Goal: Task Accomplishment & Management: Manage account settings

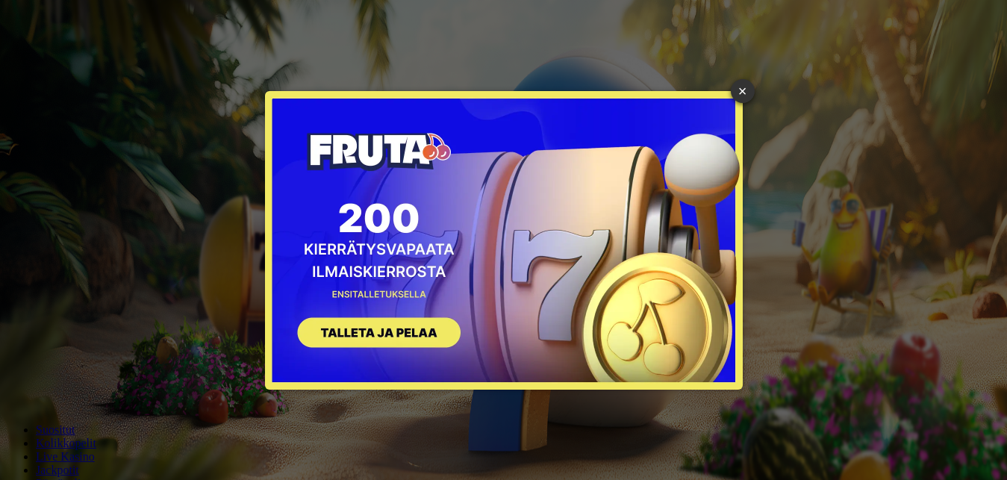
click at [75, 169] on div "× SIGN UP" at bounding box center [503, 240] width 985 height 458
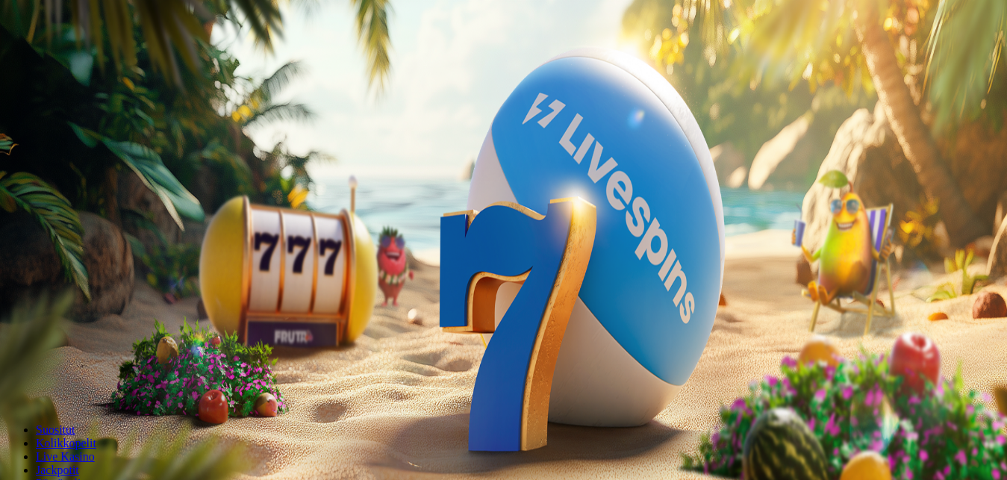
click at [93, 60] on span "Kirjaudu" at bounding box center [103, 54] width 37 height 11
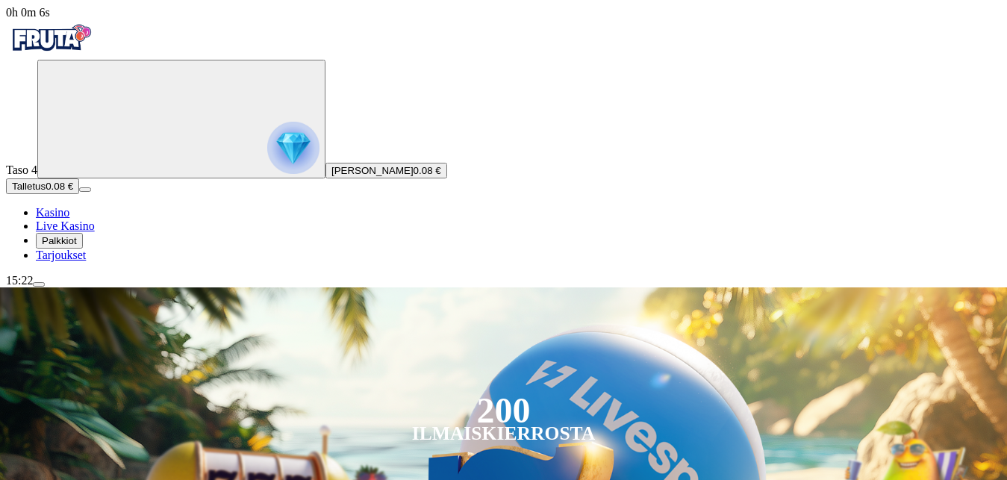
click at [77, 246] on span "Palkkiot" at bounding box center [59, 240] width 35 height 11
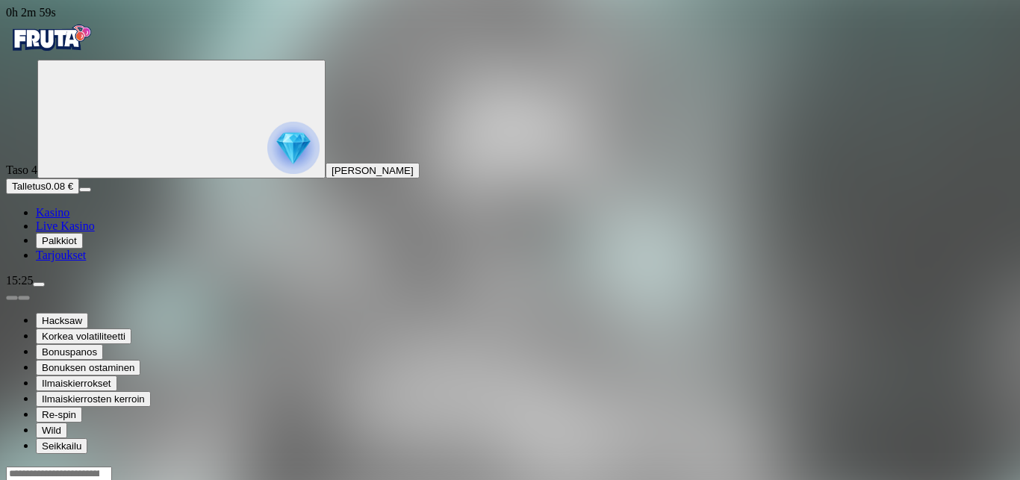
click at [74, 57] on img "Primary" at bounding box center [51, 37] width 90 height 37
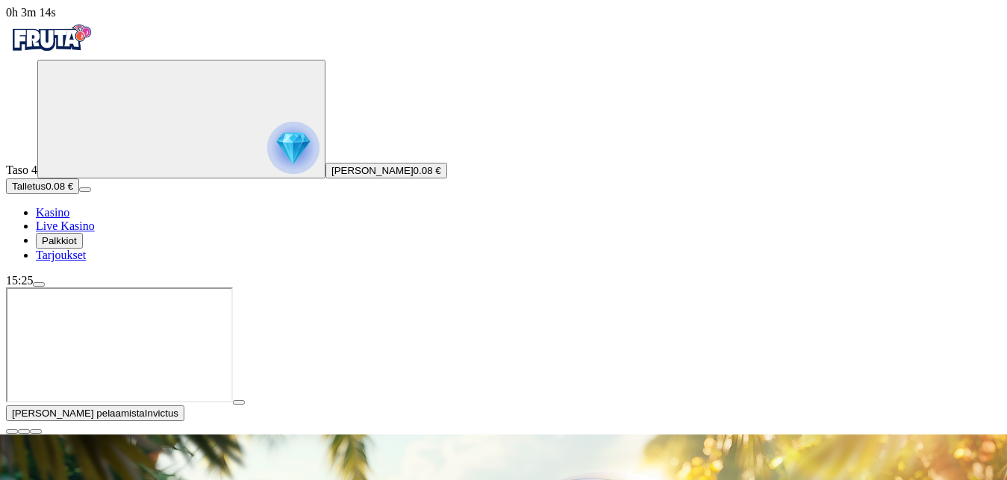
click at [39, 284] on span "menu icon" at bounding box center [39, 284] width 0 height 0
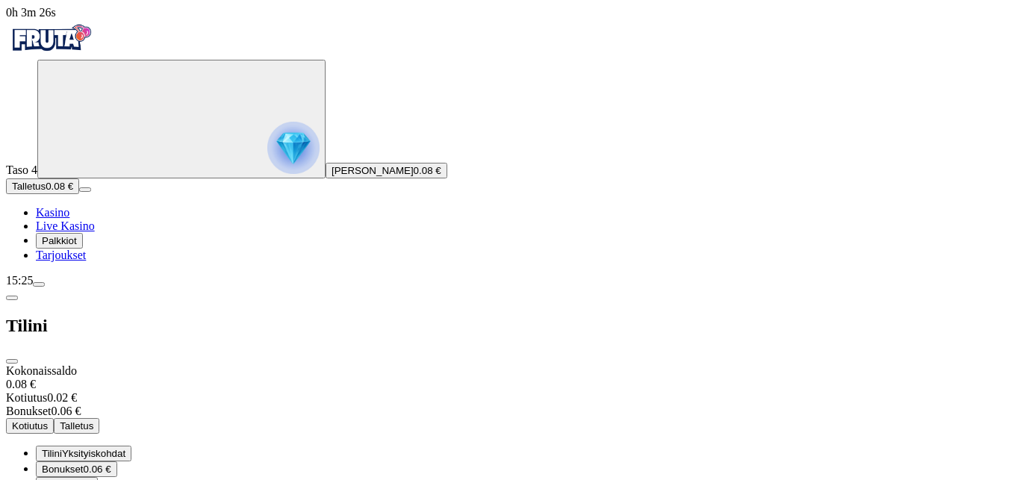
click at [12, 361] on span "close icon" at bounding box center [12, 361] width 0 height 0
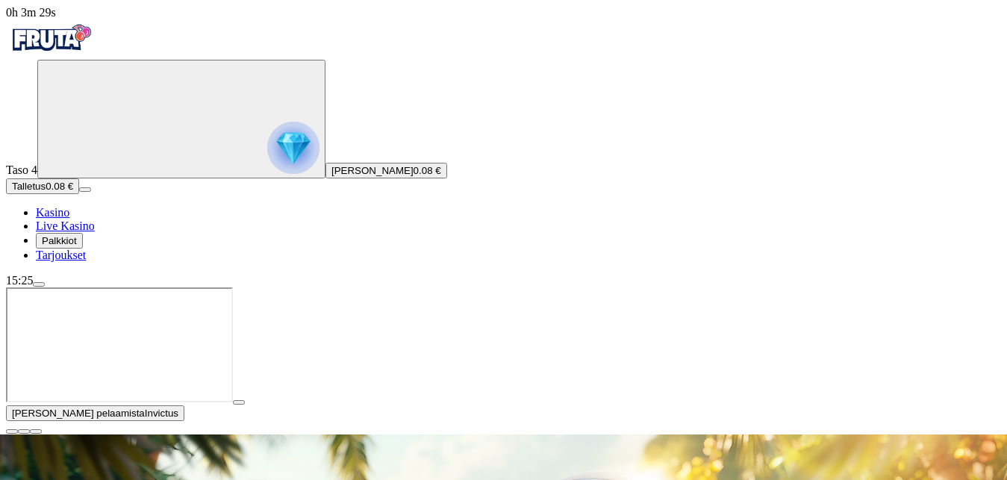
click at [12, 431] on span "close icon" at bounding box center [12, 431] width 0 height 0
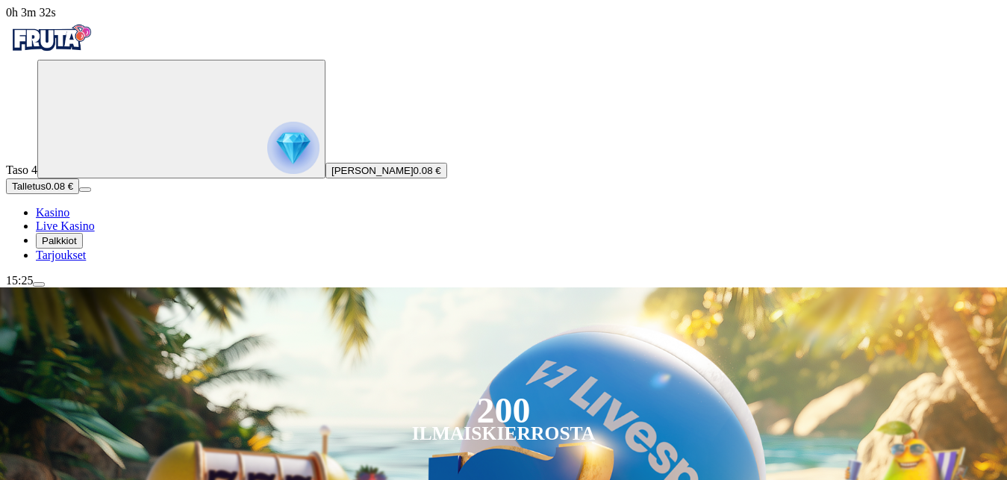
click at [39, 284] on span "menu icon" at bounding box center [39, 284] width 0 height 0
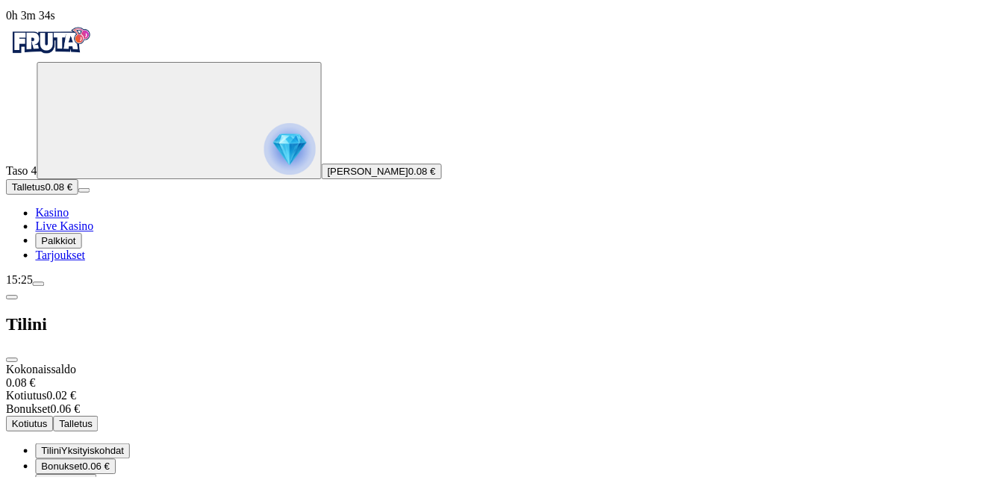
scroll to position [84, 0]
